Goal: Find specific page/section: Find specific page/section

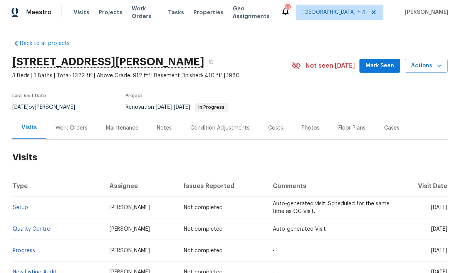
click at [204, 14] on span "Properties" at bounding box center [208, 12] width 30 height 8
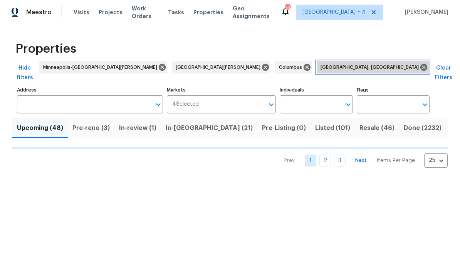
click at [419, 67] on icon at bounding box center [423, 67] width 8 height 8
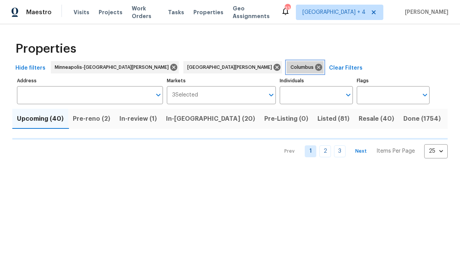
click at [314, 67] on icon at bounding box center [318, 67] width 8 height 8
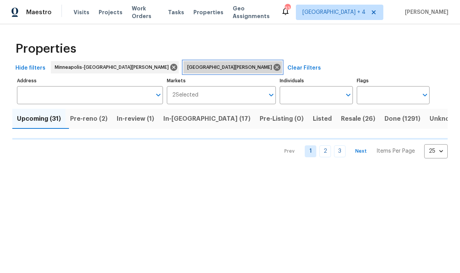
click at [273, 69] on icon at bounding box center [276, 67] width 7 height 7
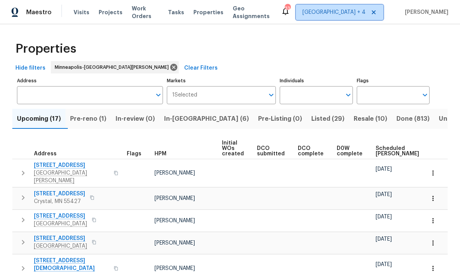
click at [377, 13] on icon at bounding box center [373, 12] width 6 height 6
click at [363, 17] on span "[US_STATE] Other" at bounding box center [348, 12] width 70 height 15
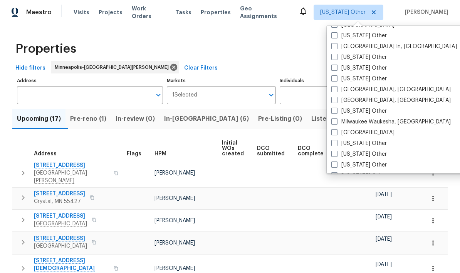
scroll to position [560, 0]
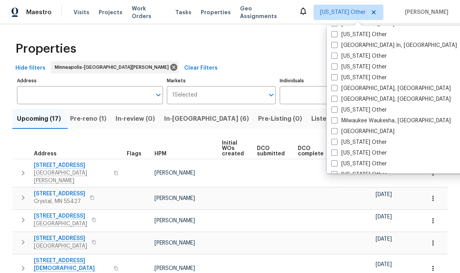
click at [363, 130] on label "[GEOGRAPHIC_DATA]" at bounding box center [362, 132] width 63 height 8
click at [336, 130] on input "[GEOGRAPHIC_DATA]" at bounding box center [333, 130] width 5 height 5
checkbox input "true"
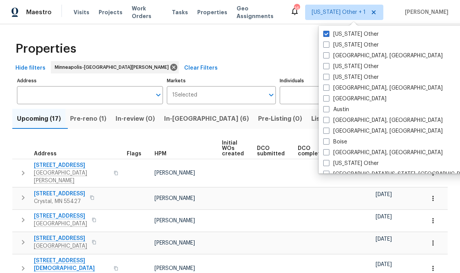
click at [353, 37] on label "[US_STATE] Other" at bounding box center [350, 34] width 55 height 8
click at [328, 35] on input "[US_STATE] Other" at bounding box center [325, 32] width 5 height 5
checkbox input "false"
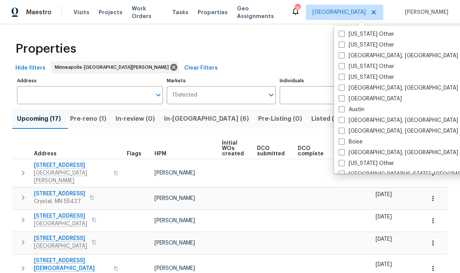
click at [298, 52] on div "Properties" at bounding box center [229, 49] width 435 height 25
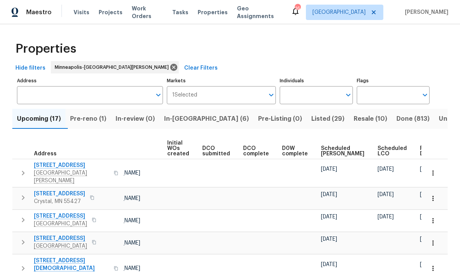
scroll to position [0, 54]
click at [420, 152] on span "Ready Date" at bounding box center [428, 151] width 17 height 11
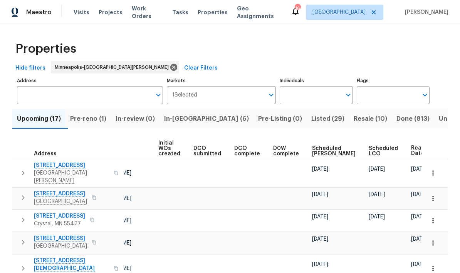
click at [93, 122] on span "Pre-reno (1)" at bounding box center [88, 119] width 36 height 11
